Goal: Task Accomplishment & Management: Use online tool/utility

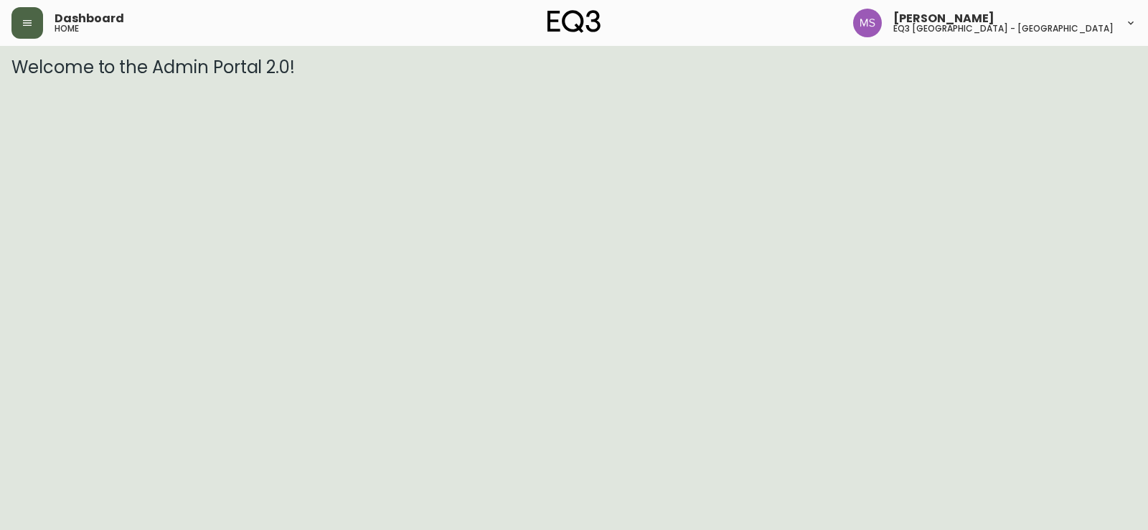
click at [31, 13] on button "button" at bounding box center [27, 23] width 32 height 32
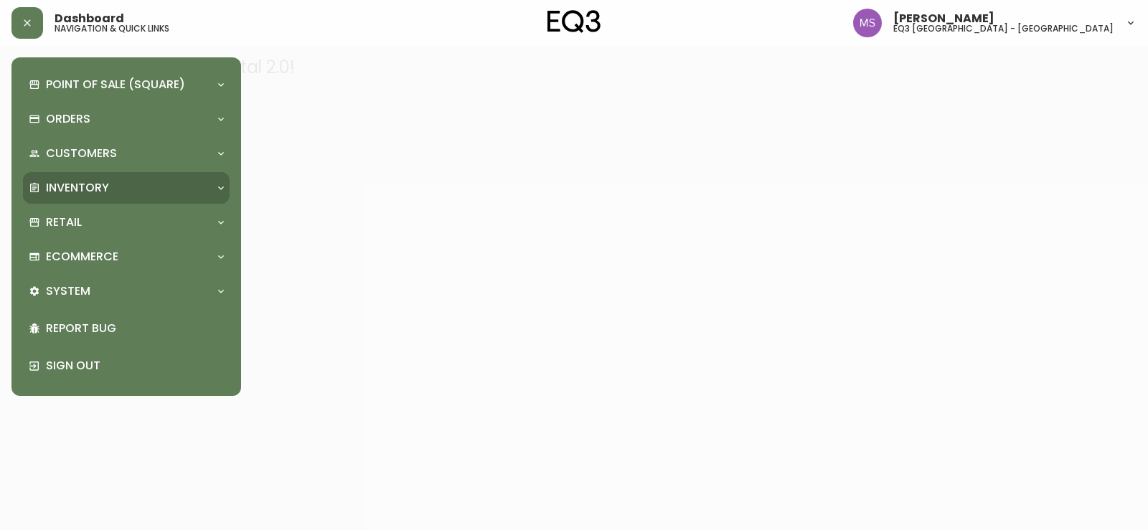
click at [76, 193] on p "Inventory" at bounding box center [77, 188] width 63 height 16
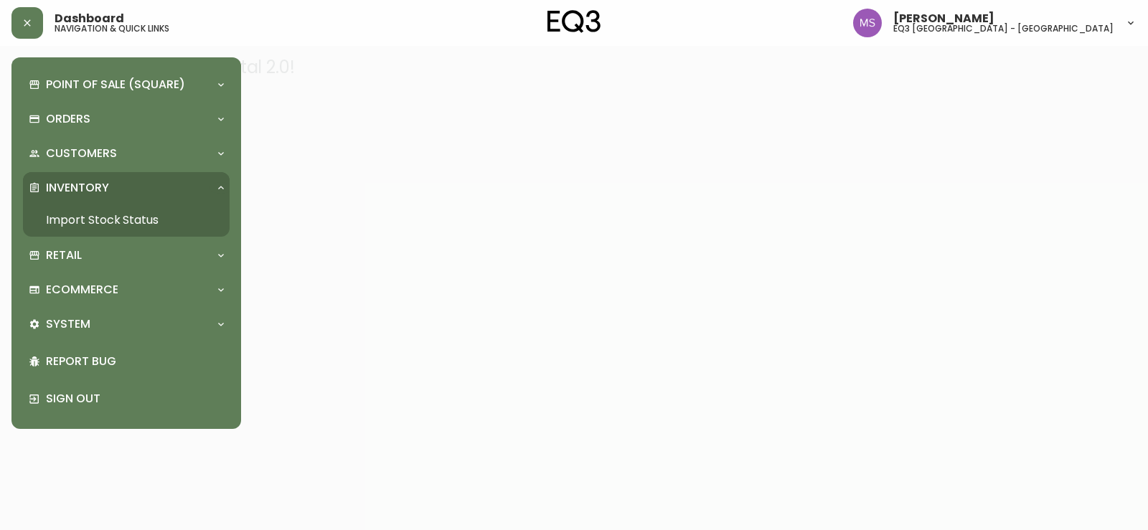
click at [88, 218] on link "Import Stock Status" at bounding box center [126, 220] width 207 height 33
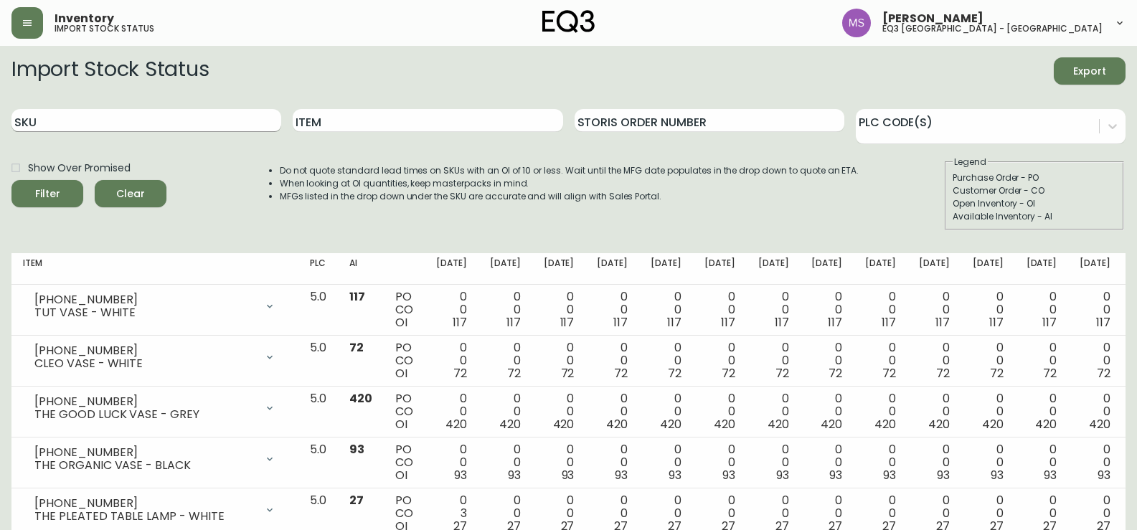
click at [131, 115] on input "SKU" at bounding box center [146, 120] width 270 height 23
click at [11, 180] on button "Filter" at bounding box center [47, 193] width 72 height 27
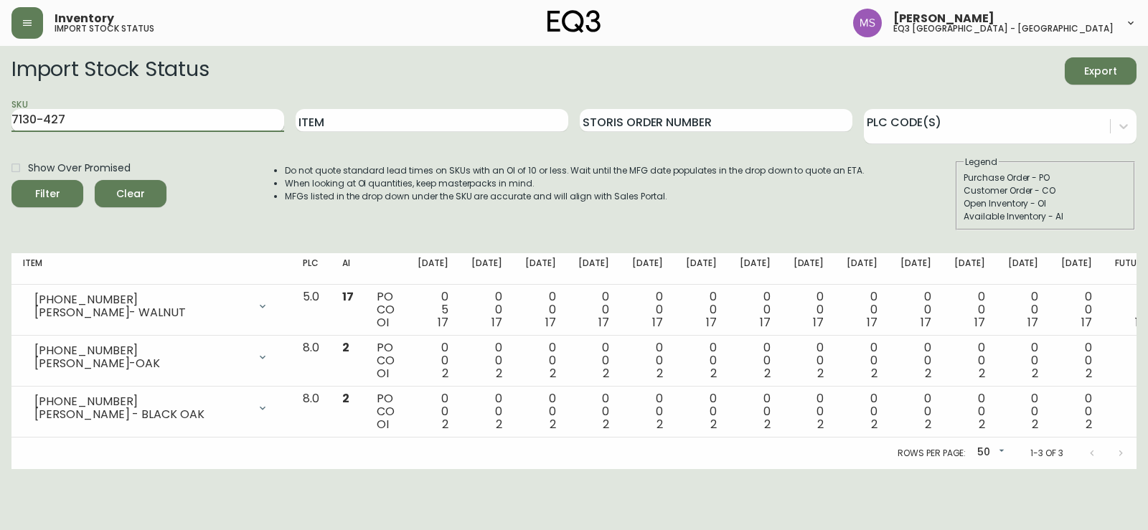
click at [11, 180] on button "Filter" at bounding box center [47, 193] width 72 height 27
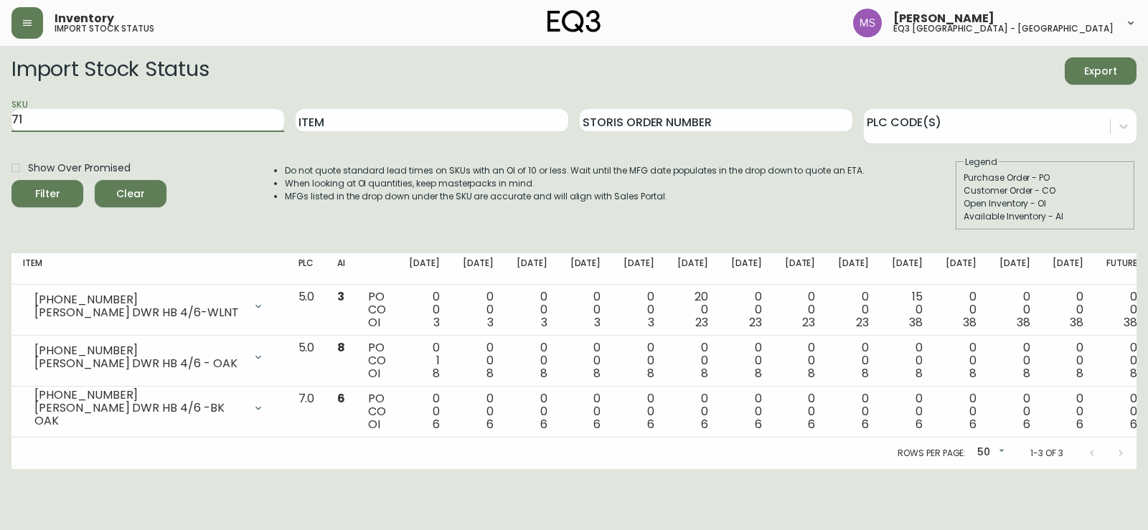
type input "7"
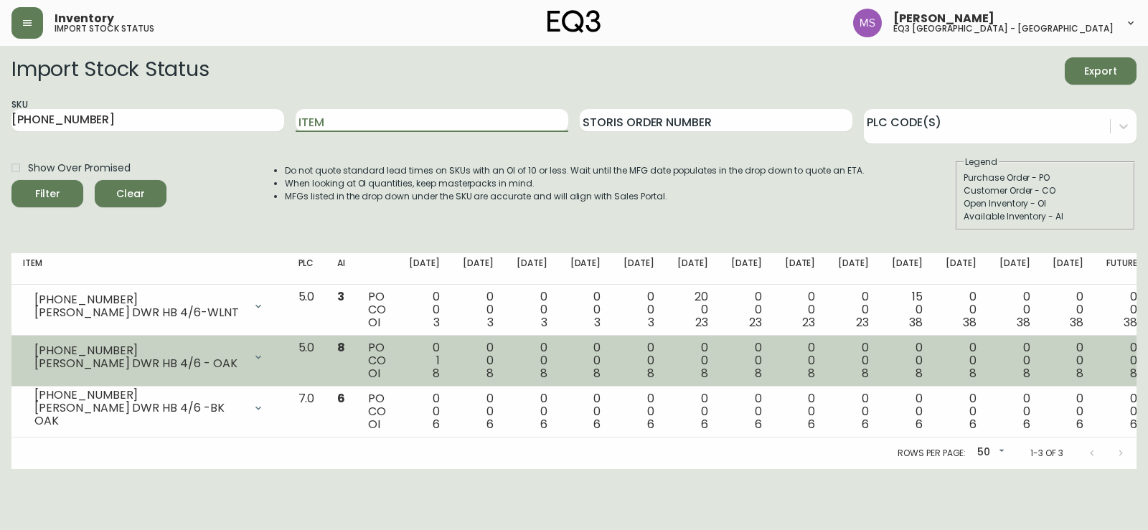
click at [182, 369] on div "MARCEL STRG DWR HB 4/6 - OAK" at bounding box center [138, 363] width 209 height 13
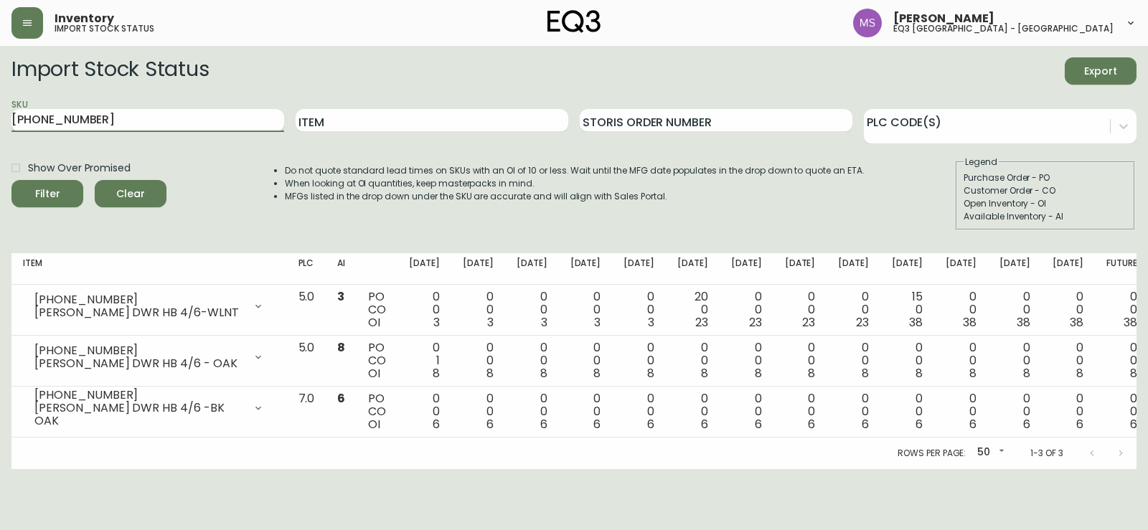
click at [110, 116] on input "7130-427-16" at bounding box center [147, 120] width 273 height 23
click at [11, 180] on button "Filter" at bounding box center [47, 193] width 72 height 27
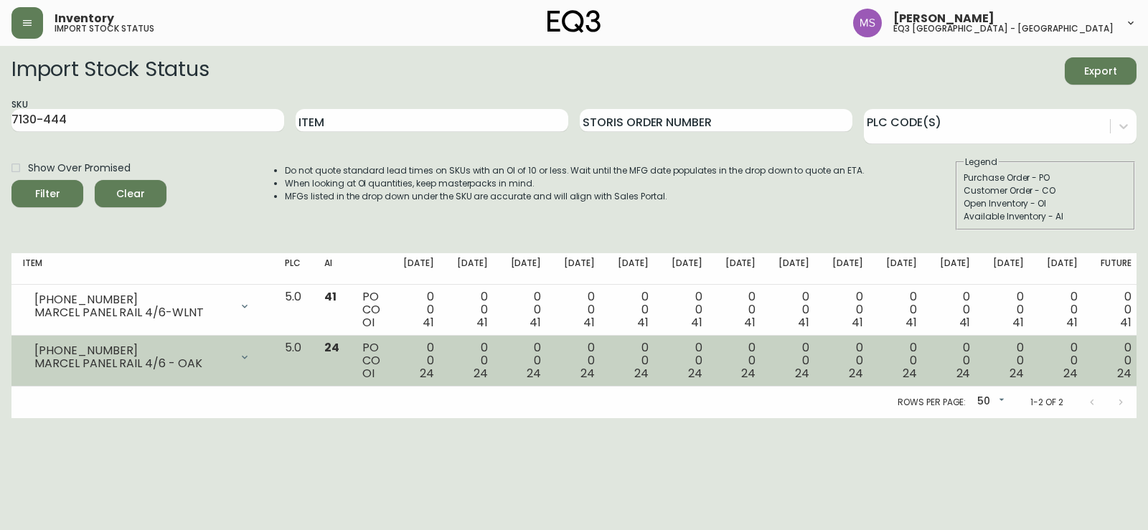
click at [198, 374] on td "7130-444-16 MARCEL PANEL RAIL 4/6 - OAK Opening Balance 24 ( Aug 19, 2025 ) Ava…" at bounding box center [142, 361] width 262 height 51
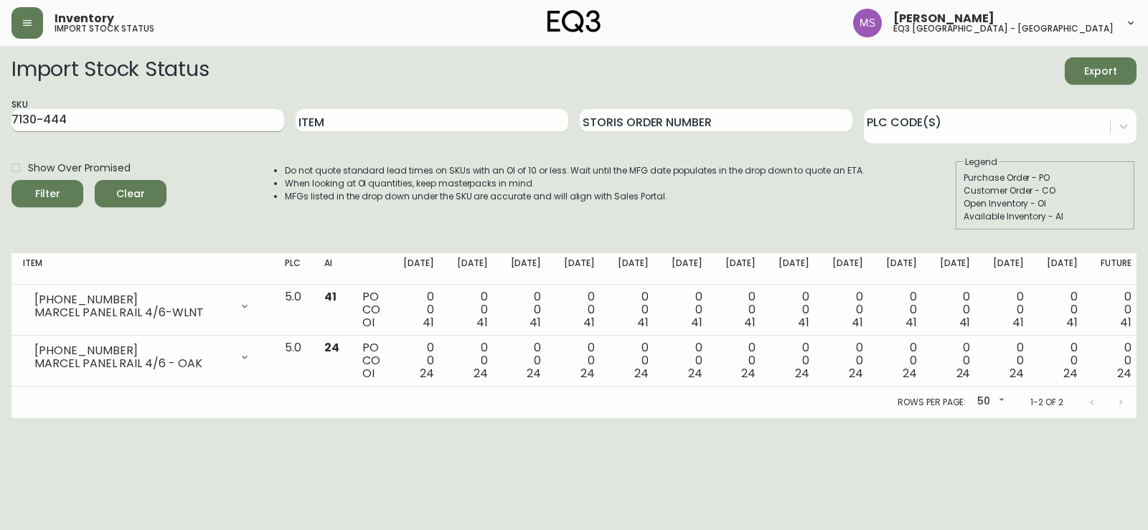
click at [73, 120] on input "7130-444" at bounding box center [147, 120] width 273 height 23
type input "7130-411"
click at [11, 180] on button "Filter" at bounding box center [47, 193] width 72 height 27
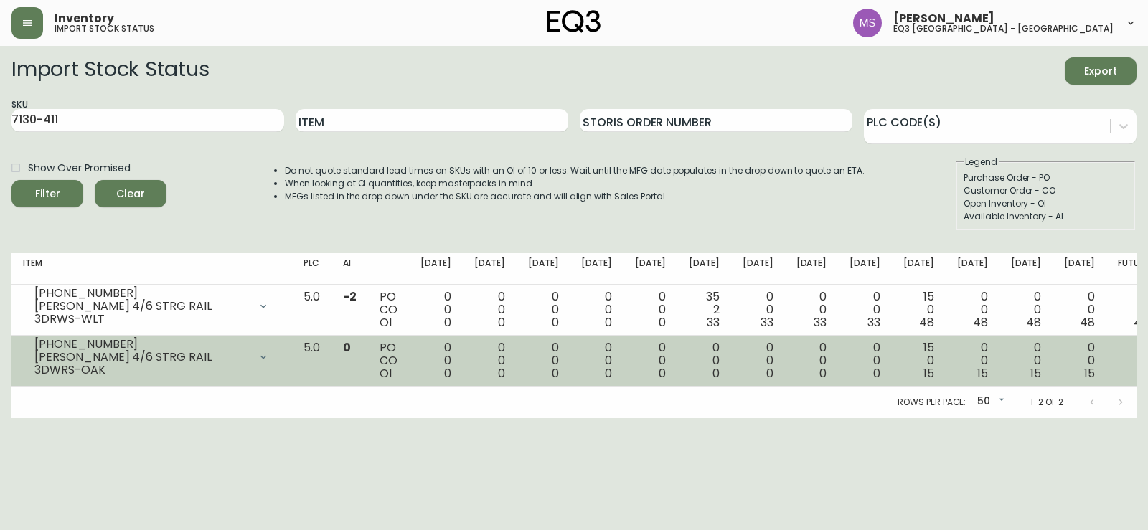
click at [160, 351] on div "[PHONE_NUMBER]" at bounding box center [141, 344] width 214 height 13
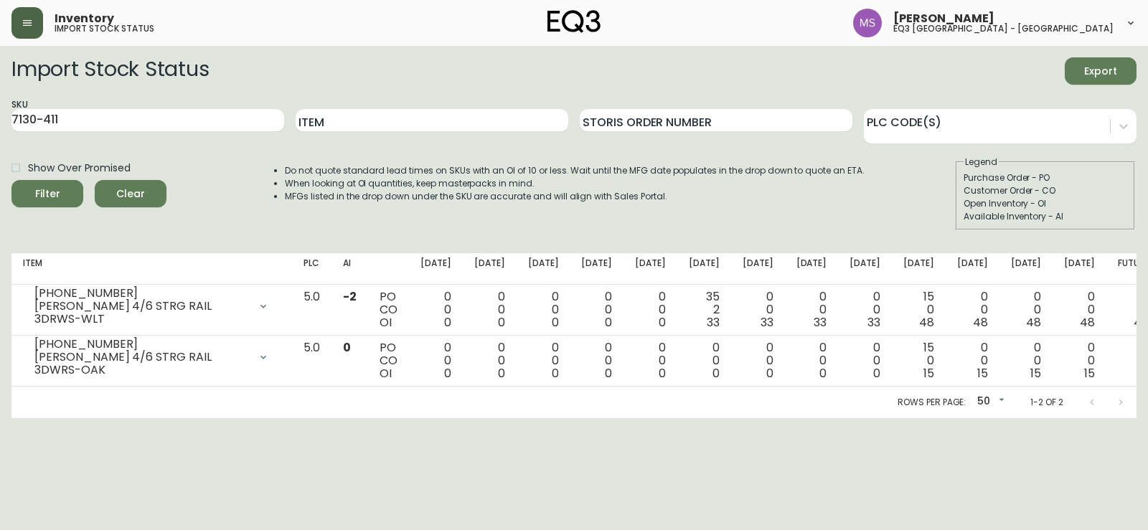
click at [24, 14] on button "button" at bounding box center [27, 23] width 32 height 32
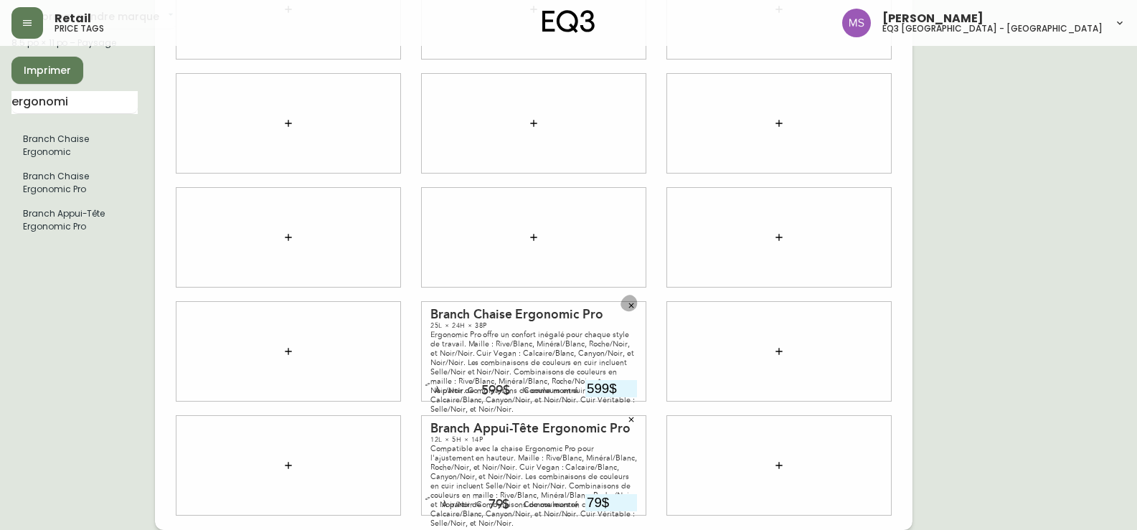
click at [635, 303] on icon "button" at bounding box center [631, 305] width 9 height 9
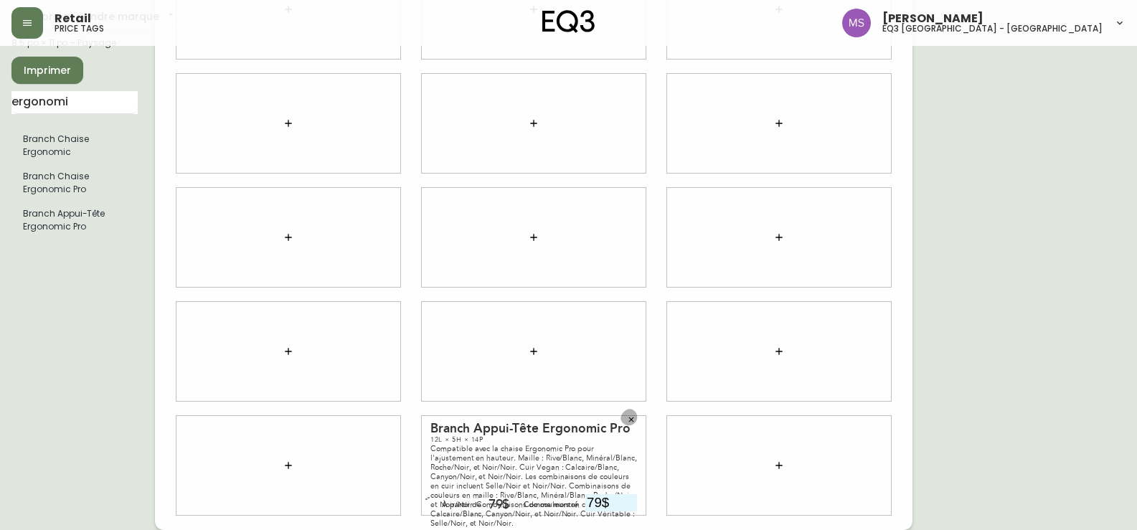
click at [633, 417] on icon "button" at bounding box center [631, 419] width 9 height 9
